Goal: Check status: Check status

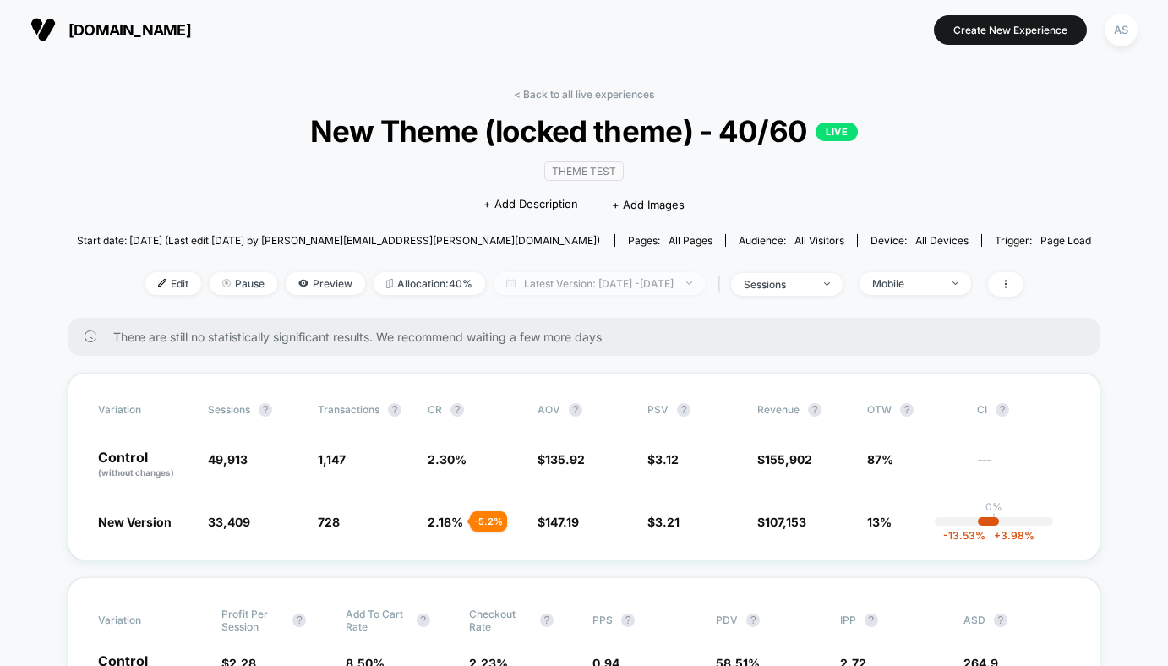
click at [583, 278] on span "Latest Version: [DATE] - [DATE]" at bounding box center [599, 283] width 211 height 23
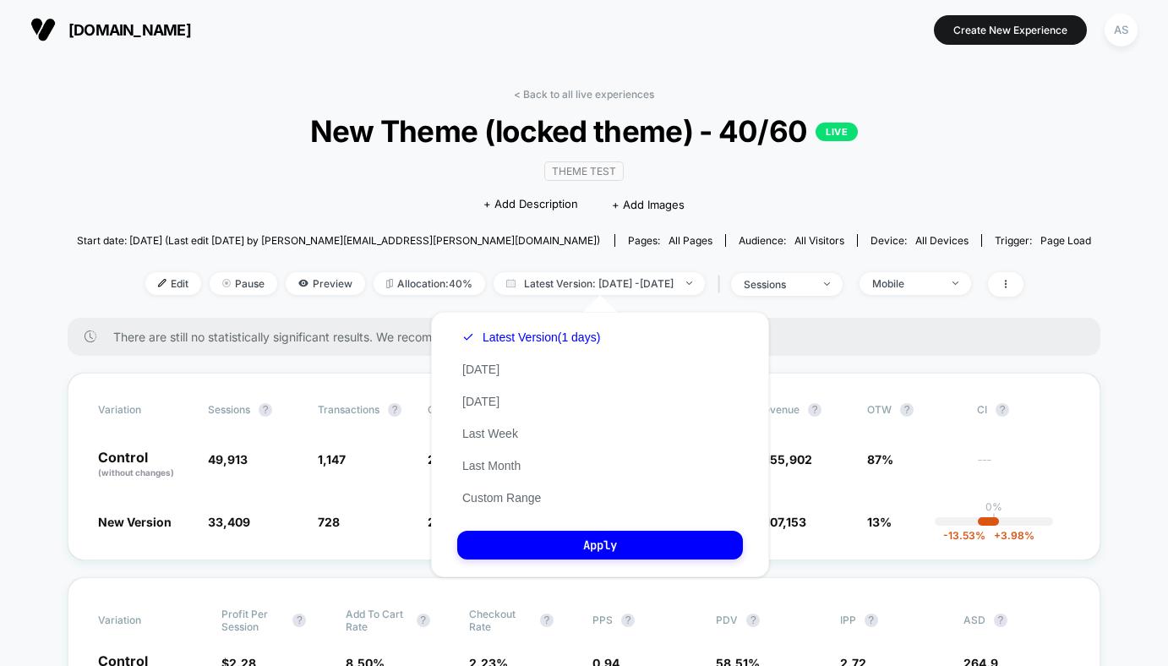
click at [492, 355] on div "Latest Version (1 days) [DATE] [DATE] Last Week Last Month Custom Range" at bounding box center [531, 417] width 148 height 193
click at [489, 397] on button "[DATE]" at bounding box center [480, 401] width 47 height 15
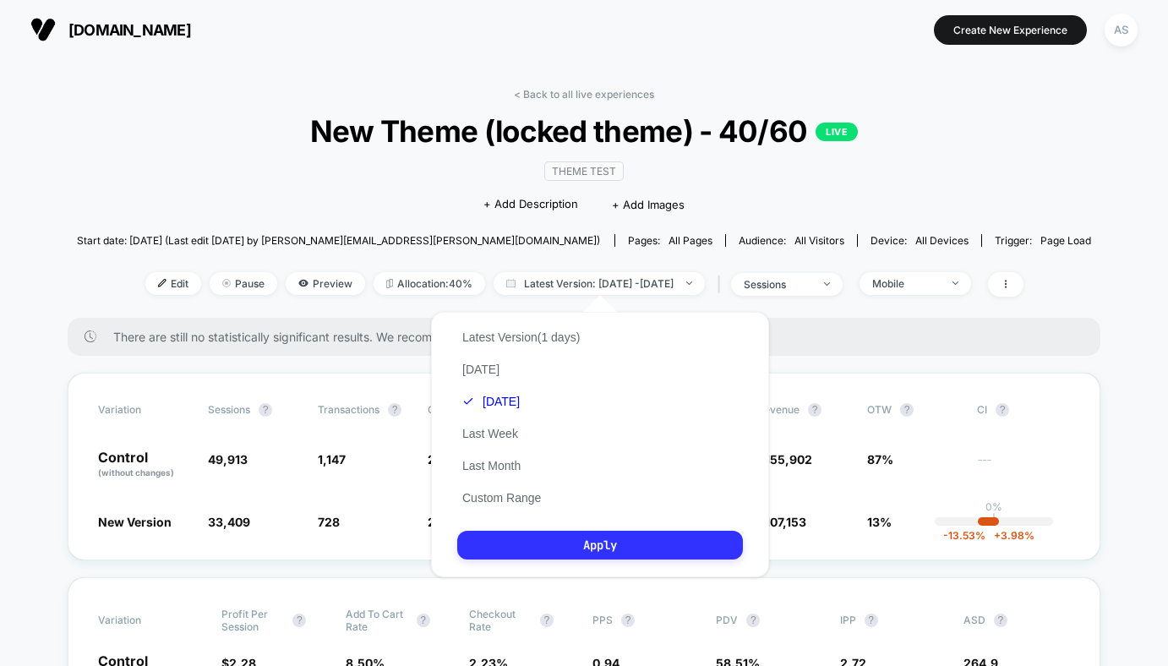
click at [534, 555] on button "Apply" at bounding box center [600, 545] width 286 height 29
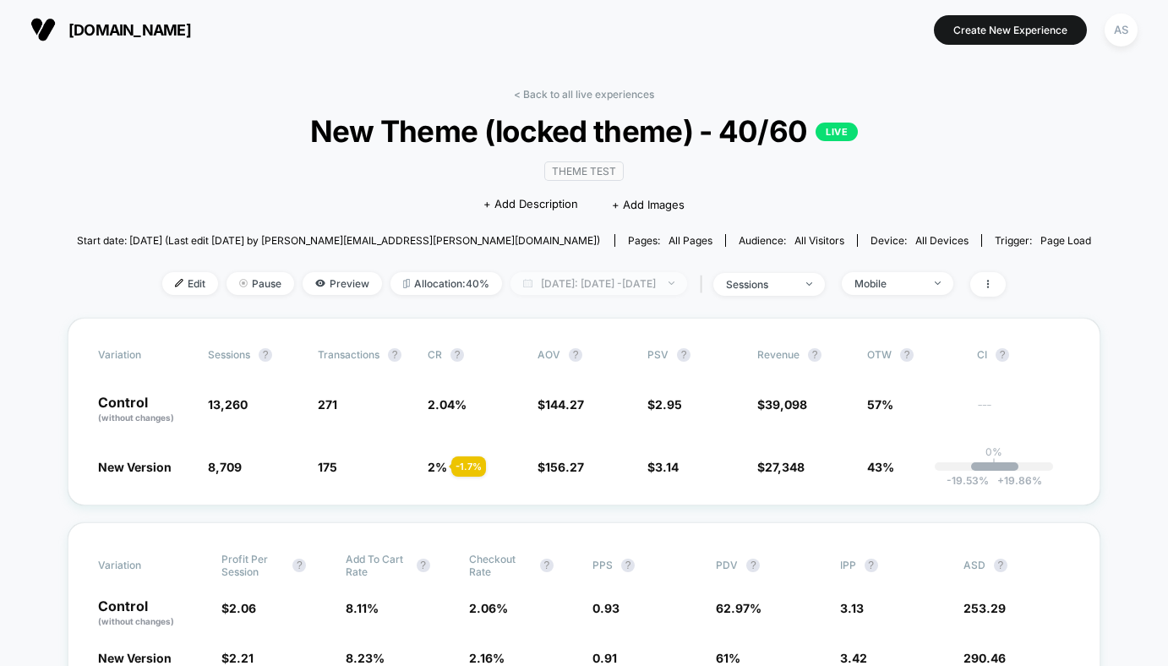
click at [617, 290] on span "[DATE]: [DATE] - [DATE]" at bounding box center [599, 283] width 177 height 23
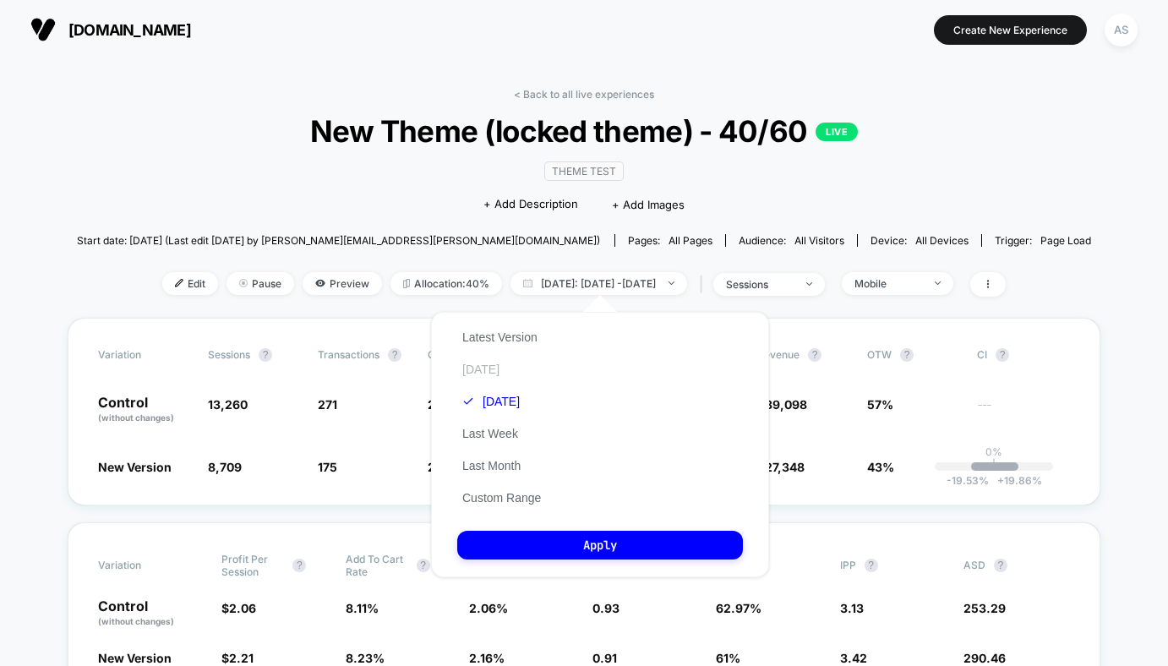
click at [481, 362] on button "[DATE]" at bounding box center [480, 369] width 47 height 15
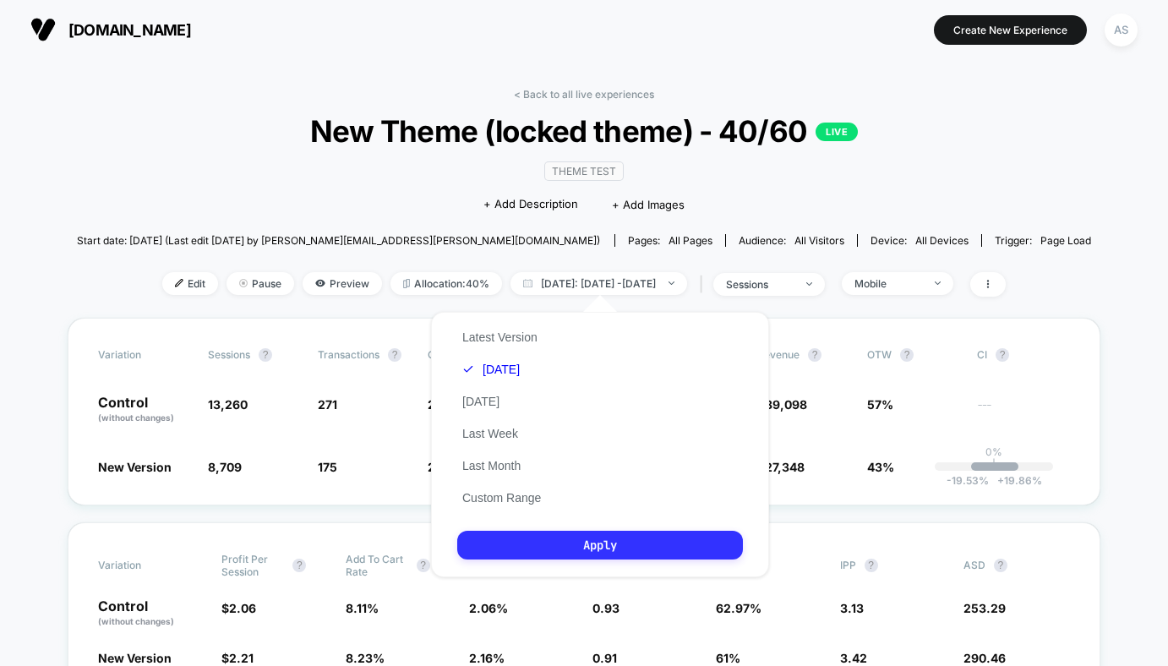
click at [508, 548] on button "Apply" at bounding box center [600, 545] width 286 height 29
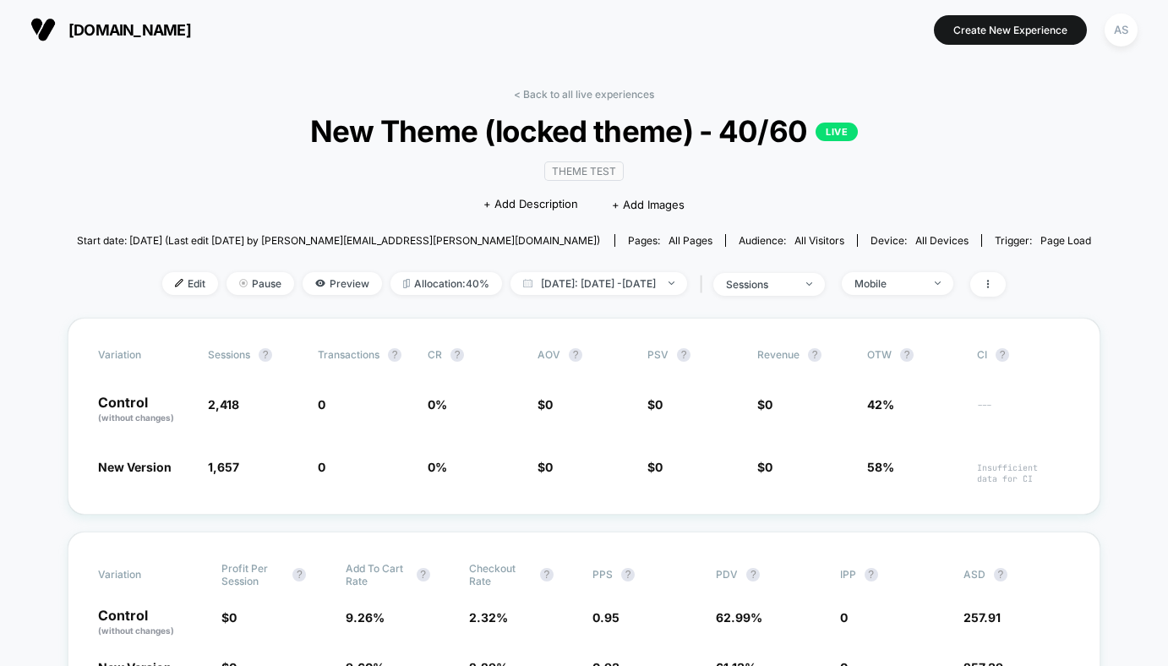
click at [554, 301] on div "< Back to all live experiences New Theme (locked theme) - 40/60 LIVE Theme Test…" at bounding box center [584, 203] width 1015 height 230
click at [531, 283] on span "[DATE]: [DATE] - [DATE]" at bounding box center [599, 283] width 177 height 23
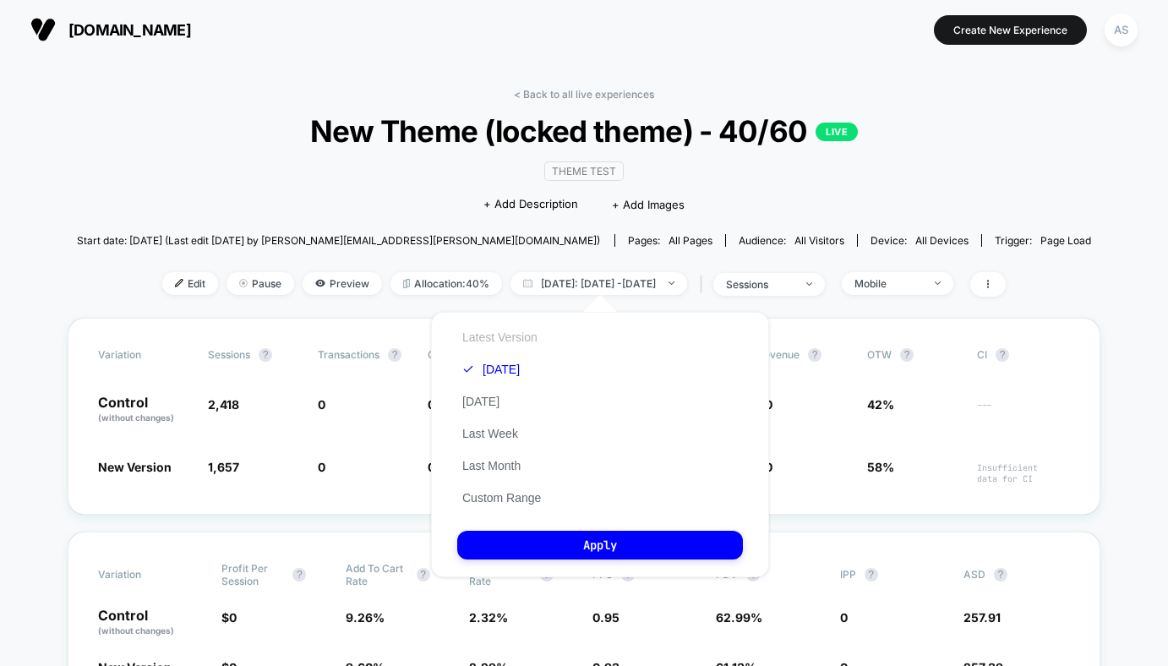
click at [503, 338] on button "Latest Version" at bounding box center [499, 337] width 85 height 15
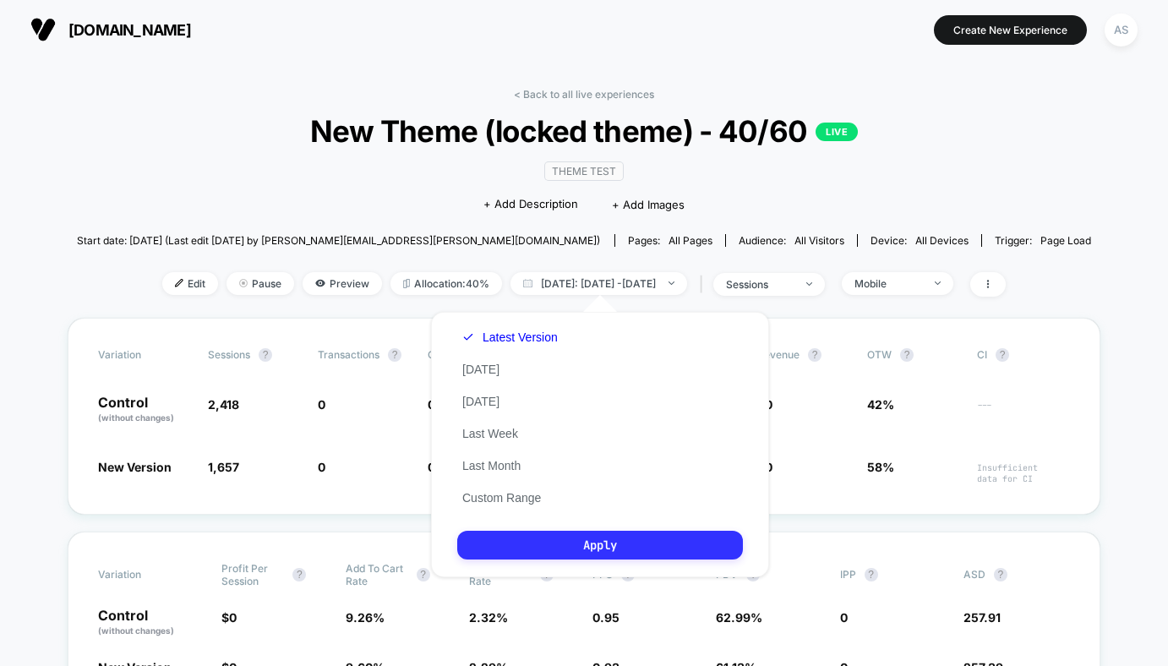
click at [539, 548] on button "Apply" at bounding box center [600, 545] width 286 height 29
